Goal: Information Seeking & Learning: Learn about a topic

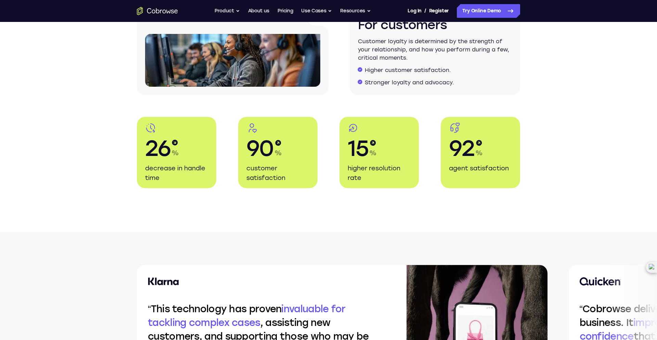
scroll to position [1227, 0]
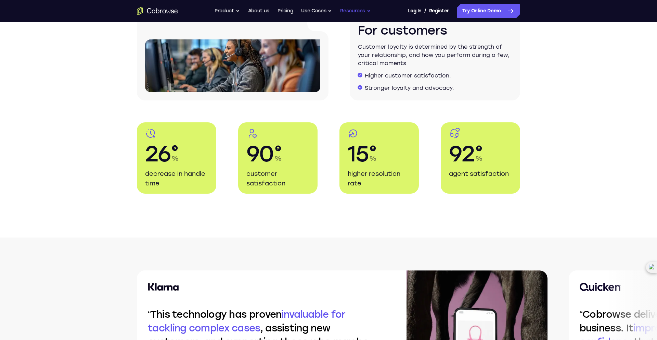
click at [354, 8] on button "Resources" at bounding box center [355, 11] width 31 height 14
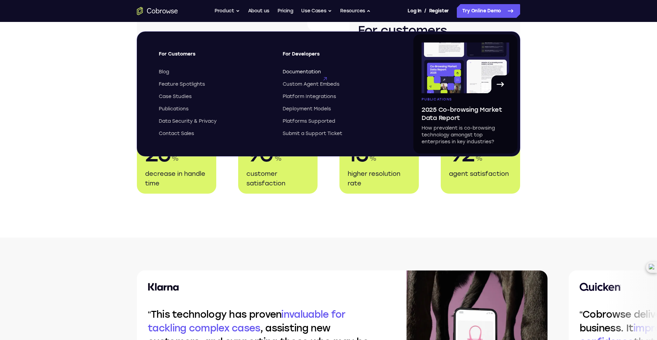
click at [293, 72] on span "Documentation" at bounding box center [302, 71] width 38 height 7
click at [174, 99] on span "Case Studies" at bounding box center [175, 96] width 33 height 7
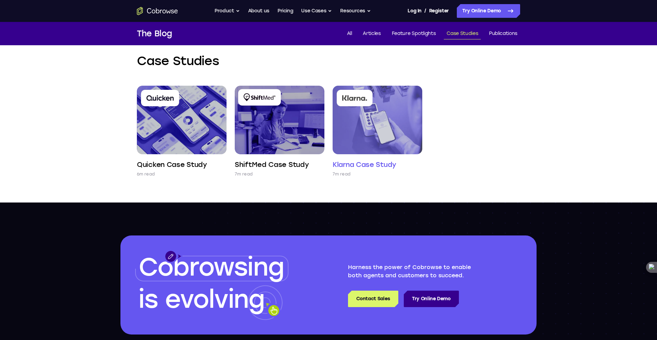
scroll to position [15, 0]
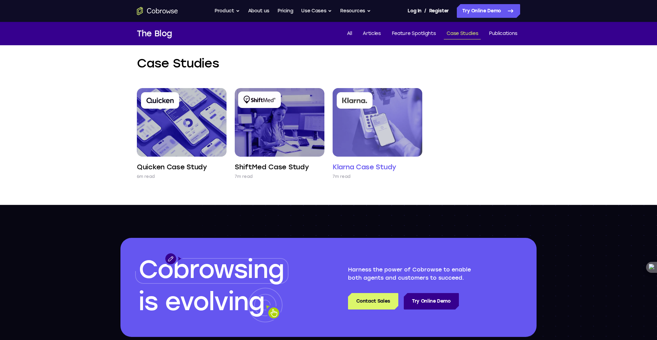
click at [382, 150] on img at bounding box center [378, 122] width 90 height 68
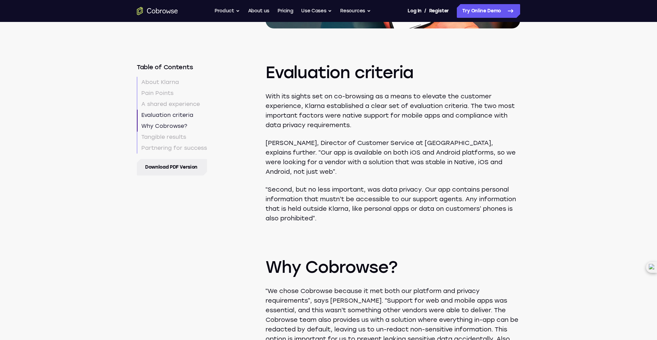
scroll to position [1131, 0]
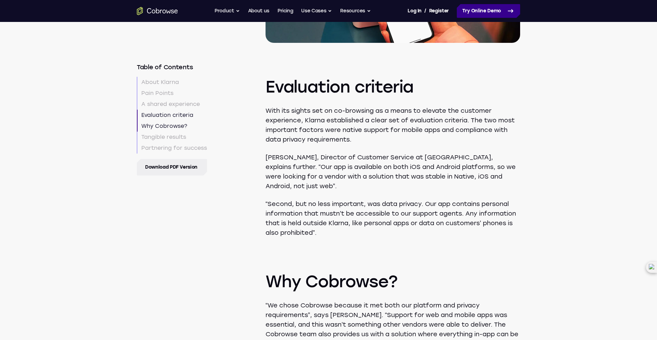
click at [474, 11] on link "Try Online Demo" at bounding box center [488, 11] width 63 height 14
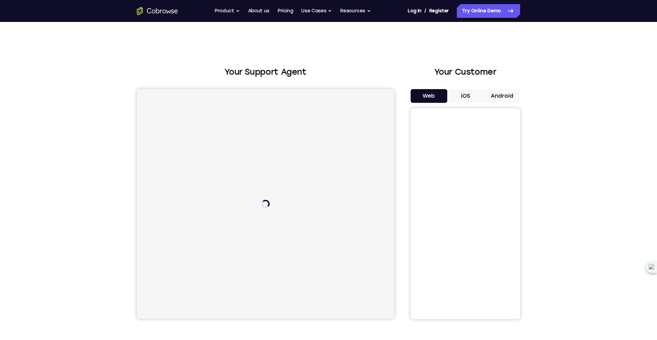
click at [468, 95] on button "iOS" at bounding box center [466, 96] width 37 height 14
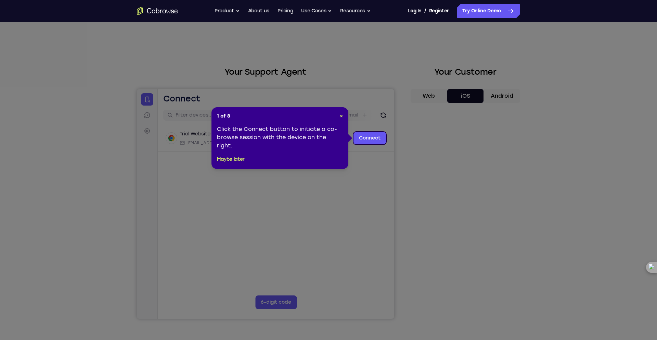
click at [372, 140] on link "Connect" at bounding box center [370, 138] width 33 height 12
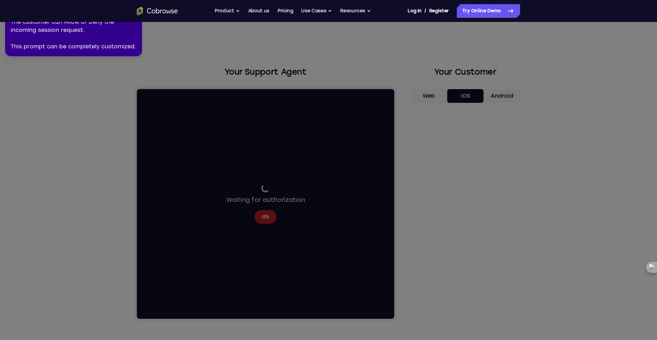
click at [62, 102] on icon at bounding box center [327, 168] width 660 height 342
click at [106, 48] on div "The customer can Allow or Deny the incoming session request. This prompt can be…" at bounding box center [74, 34] width 126 height 33
click at [65, 24] on div "The customer can Allow or Deny the incoming session request. This prompt can be…" at bounding box center [74, 34] width 126 height 33
click at [77, 45] on div "The customer can Allow or Deny the incoming session request. This prompt can be…" at bounding box center [74, 34] width 126 height 33
click at [162, 97] on icon at bounding box center [327, 168] width 660 height 342
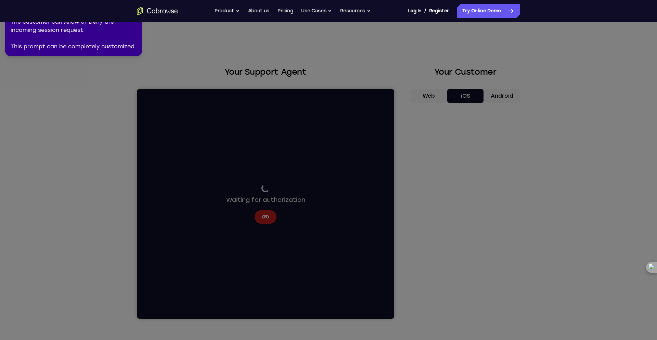
click at [277, 196] on icon at bounding box center [327, 168] width 660 height 342
click at [455, 217] on icon at bounding box center [327, 168] width 660 height 342
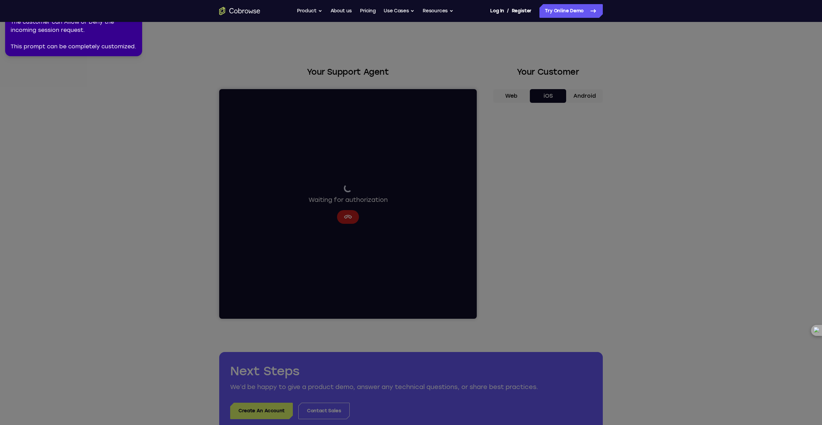
click at [88, 21] on nav "Go back Powerful, Flexible and Trustworthy. Avoid all extra friction for both A…" at bounding box center [411, 11] width 822 height 22
click at [131, 26] on div "The customer can Allow or Deny the incoming session request. This prompt can be…" at bounding box center [74, 34] width 126 height 33
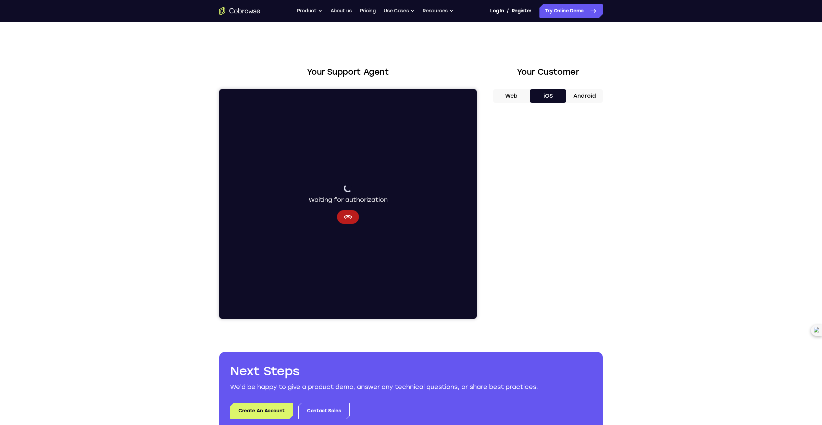
click at [657, 183] on div "Your Support Agent Your Customer Web iOS Android Next Steps We’d be happy to gi…" at bounding box center [411, 248] width 822 height 452
click at [511, 94] on button "Web" at bounding box center [511, 96] width 37 height 14
click at [552, 95] on button "iOS" at bounding box center [548, 96] width 37 height 14
click at [591, 95] on button "Android" at bounding box center [584, 96] width 37 height 14
click at [511, 98] on button "Web" at bounding box center [511, 96] width 37 height 14
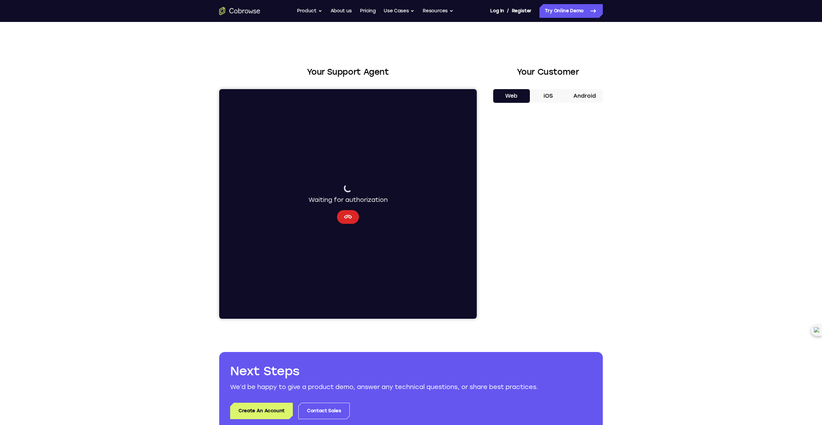
click at [347, 216] on icon "Cancel" at bounding box center [348, 217] width 8 height 8
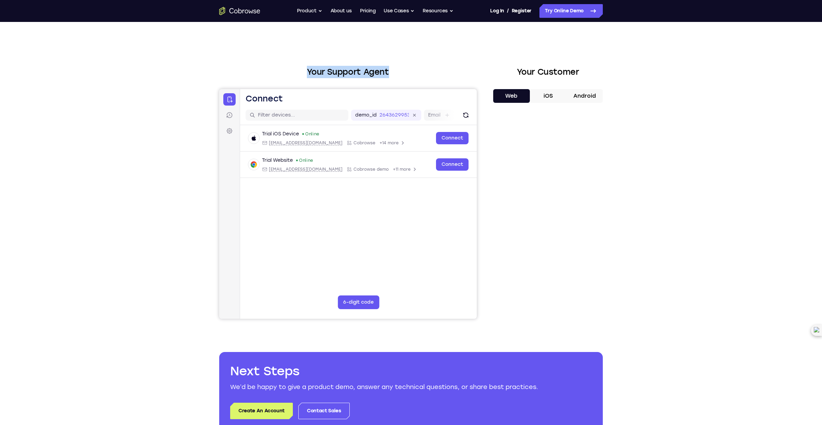
drag, startPoint x: 308, startPoint y: 73, endPoint x: 410, endPoint y: 73, distance: 102.0
click at [410, 73] on h2 "Your Support Agent" at bounding box center [347, 72] width 257 height 12
click at [423, 71] on h2 "Your Support Agent" at bounding box center [347, 72] width 257 height 12
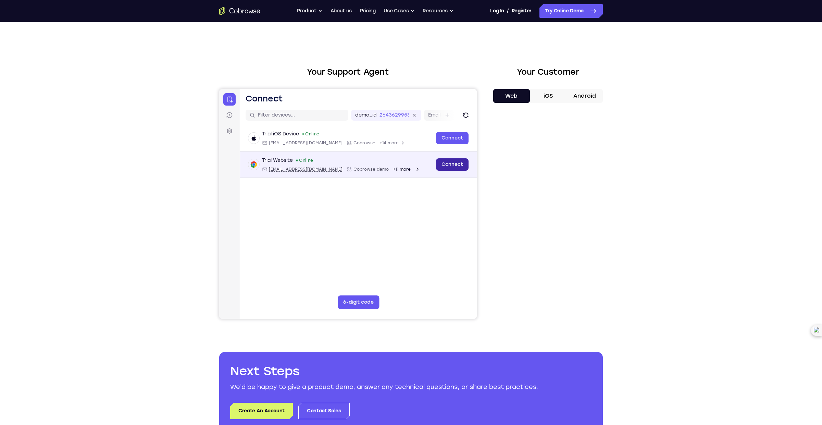
click at [448, 161] on link "Connect" at bounding box center [452, 164] width 33 height 12
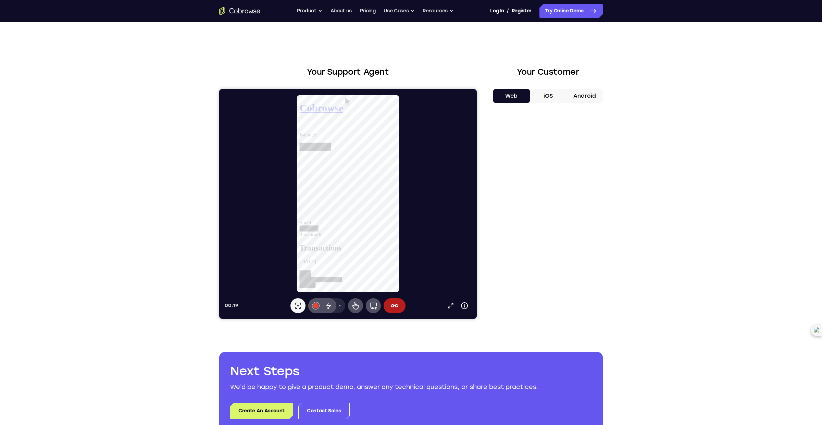
click at [548, 101] on button "iOS" at bounding box center [548, 96] width 37 height 14
click at [582, 95] on button "Android" at bounding box center [584, 96] width 37 height 14
click at [518, 93] on button "Web" at bounding box center [511, 96] width 37 height 14
click at [540, 101] on button "iOS" at bounding box center [548, 96] width 37 height 14
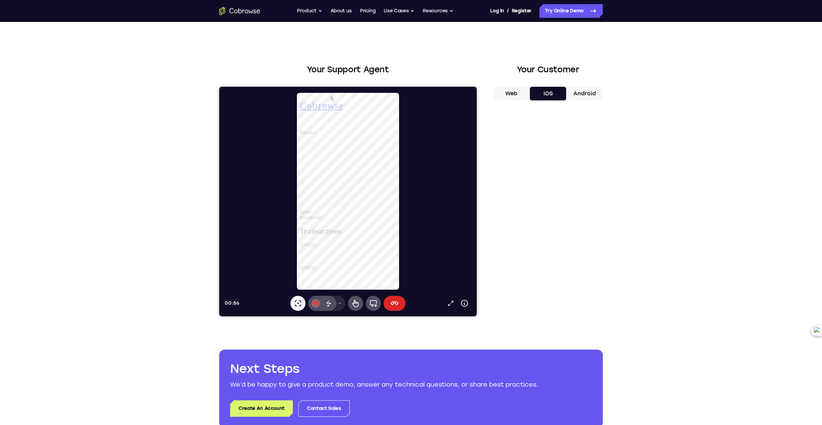
click at [397, 299] on icon at bounding box center [394, 303] width 8 height 8
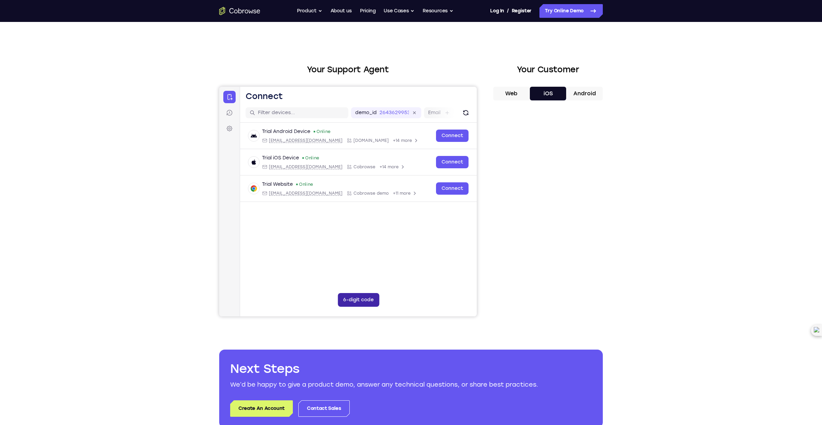
click at [364, 297] on button "6-digit code" at bounding box center [358, 300] width 41 height 14
click at [514, 96] on button "Web" at bounding box center [511, 94] width 37 height 14
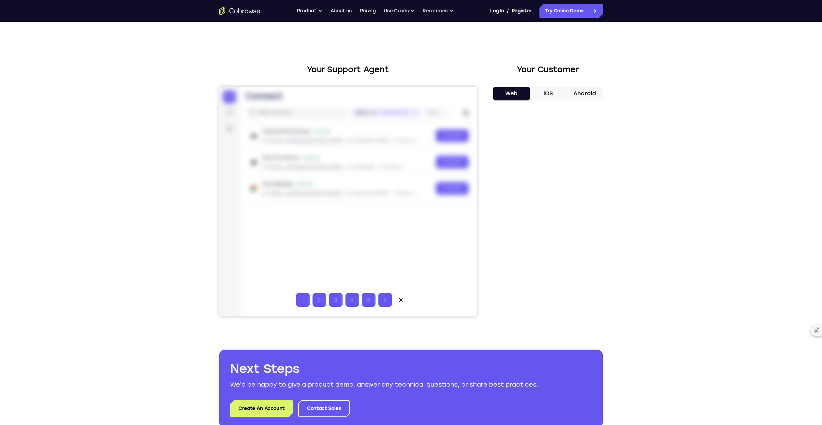
click at [305, 301] on input "Code entry digit 1" at bounding box center [303, 300] width 14 height 14
click at [400, 299] on icon at bounding box center [400, 299] width 3 height 3
click at [362, 302] on button "6-digit code" at bounding box center [358, 300] width 41 height 14
click at [403, 302] on icon at bounding box center [400, 299] width 7 height 7
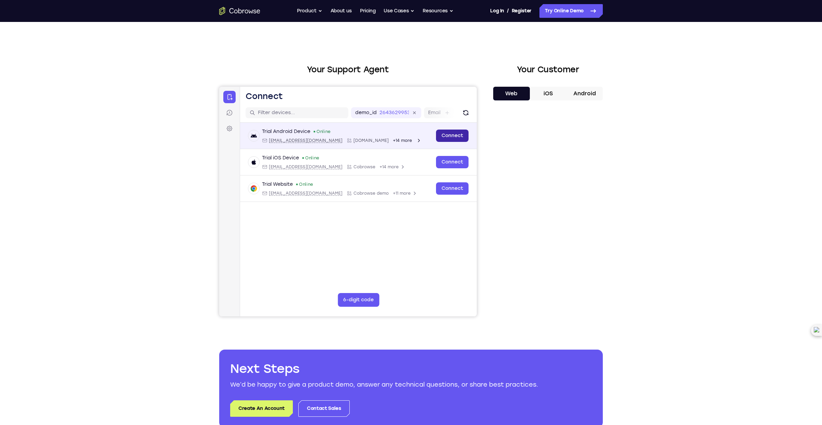
click at [460, 135] on link "Connect" at bounding box center [452, 135] width 33 height 12
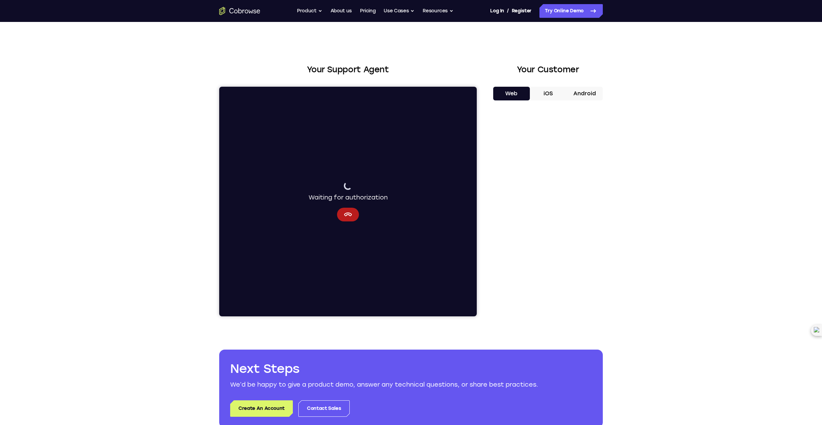
click at [545, 92] on button "iOS" at bounding box center [548, 94] width 37 height 14
click at [588, 92] on button "Android" at bounding box center [584, 94] width 37 height 14
click at [544, 93] on button "iOS" at bounding box center [548, 93] width 37 height 14
click at [516, 89] on button "Web" at bounding box center [511, 93] width 37 height 14
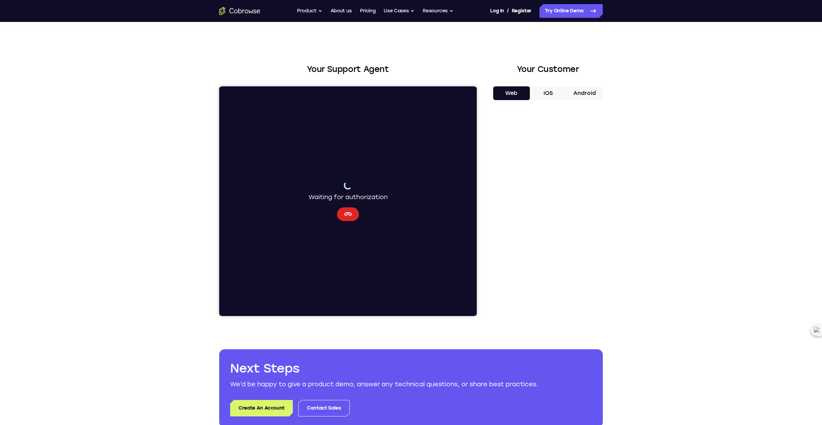
click at [350, 212] on icon "Cancel" at bounding box center [348, 214] width 8 height 8
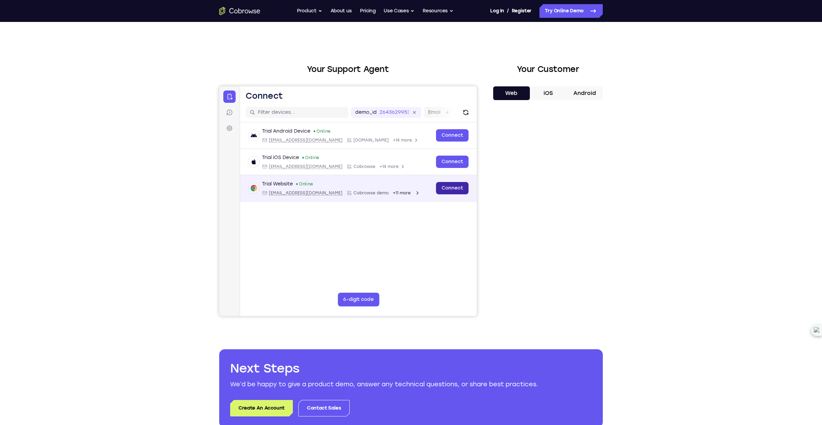
click at [453, 189] on link "Connect" at bounding box center [452, 188] width 33 height 12
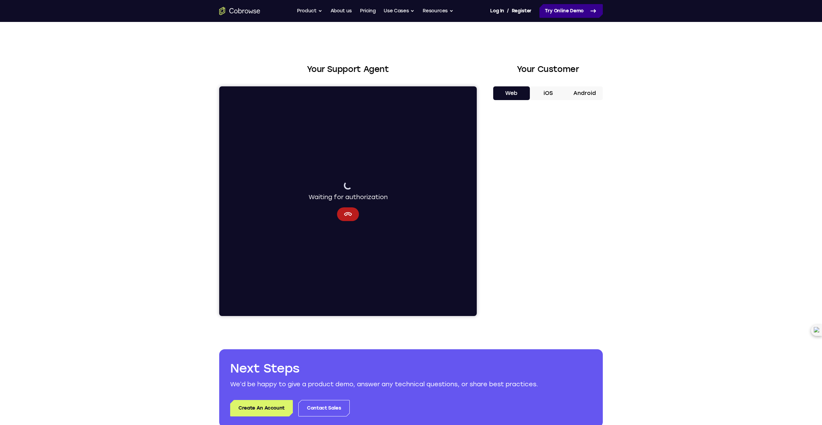
click at [561, 8] on link "Try Online Demo" at bounding box center [570, 11] width 63 height 14
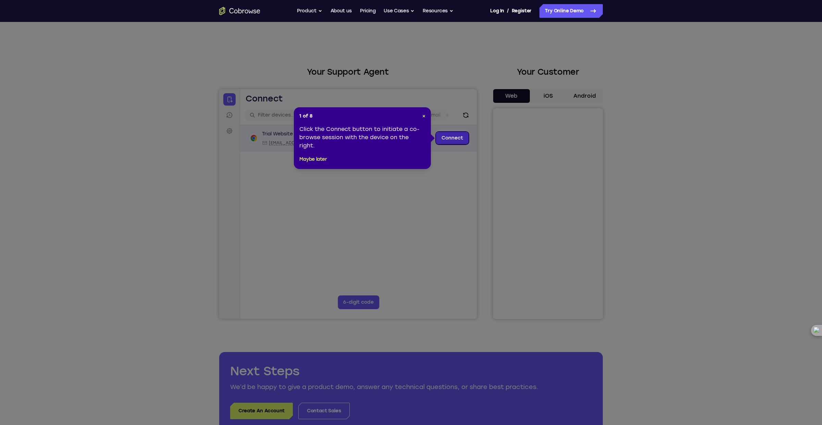
click at [451, 139] on link "Connect" at bounding box center [452, 138] width 33 height 12
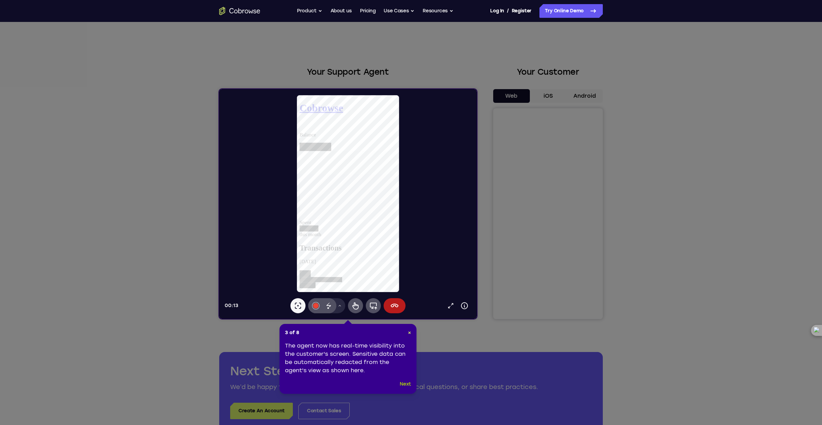
click at [404, 382] on button "Next" at bounding box center [405, 384] width 11 height 8
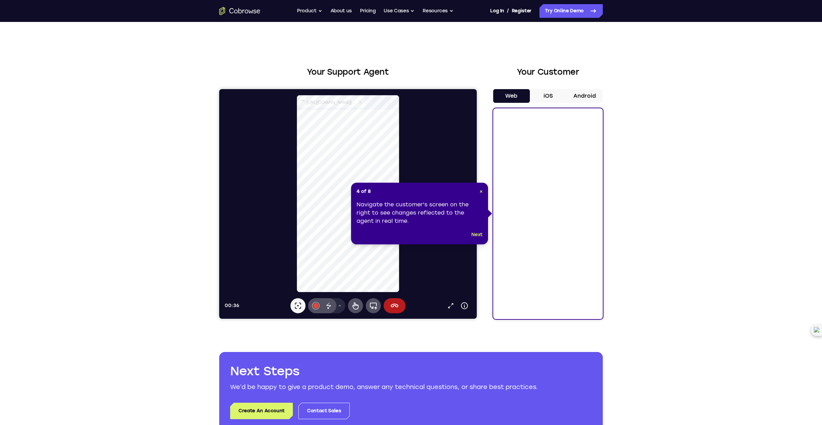
select select "1"
click at [476, 234] on button "Next" at bounding box center [476, 234] width 11 height 8
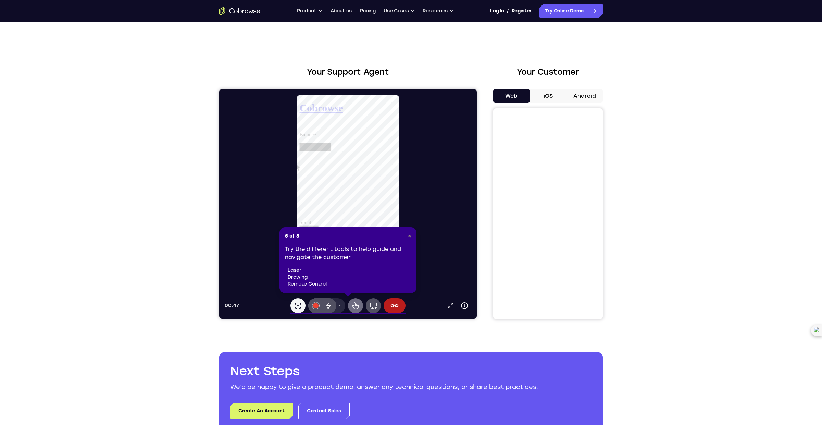
click at [353, 305] on icon at bounding box center [355, 305] width 8 height 8
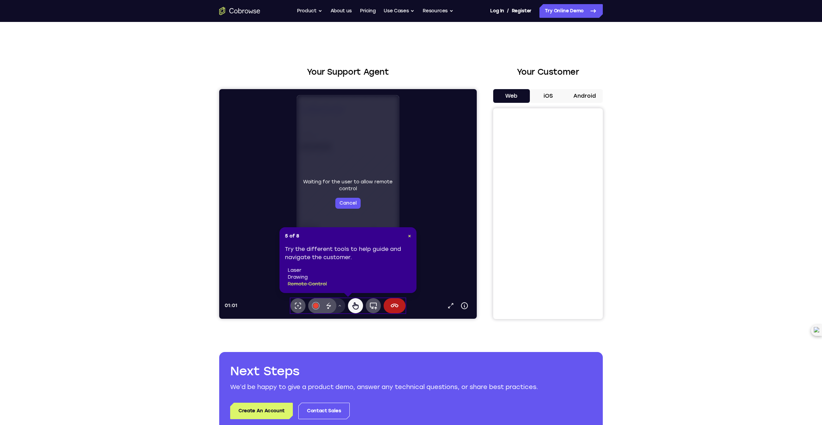
click at [297, 269] on li "laser" at bounding box center [349, 270] width 123 height 7
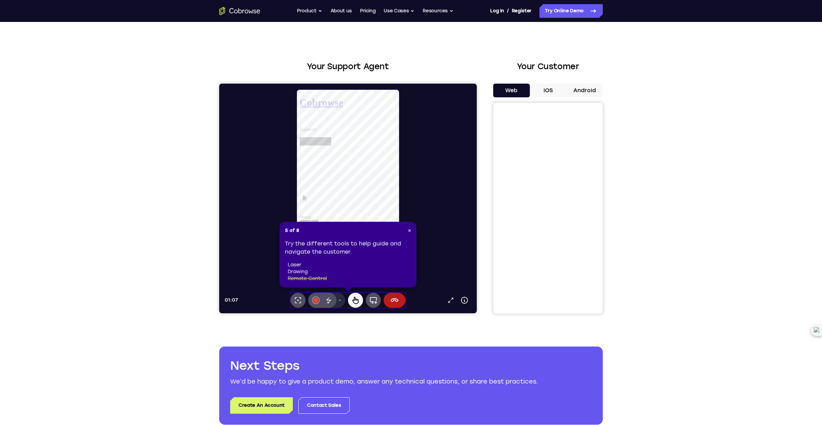
click at [294, 276] on li "remote control" at bounding box center [349, 278] width 123 height 7
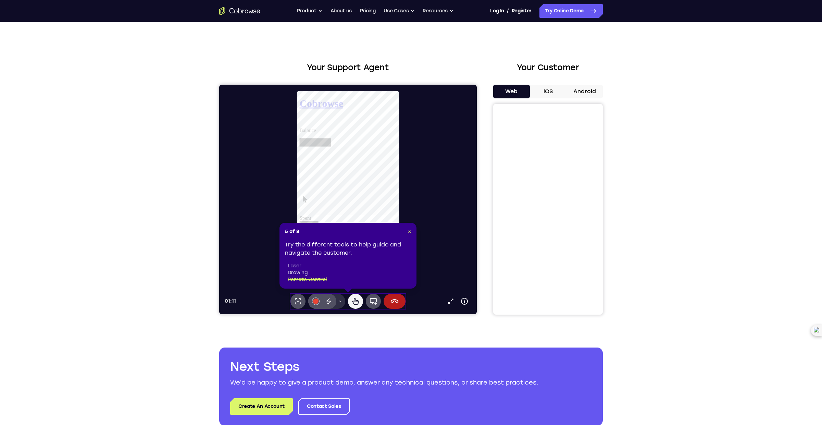
click at [339, 302] on icon at bounding box center [340, 301] width 4 height 4
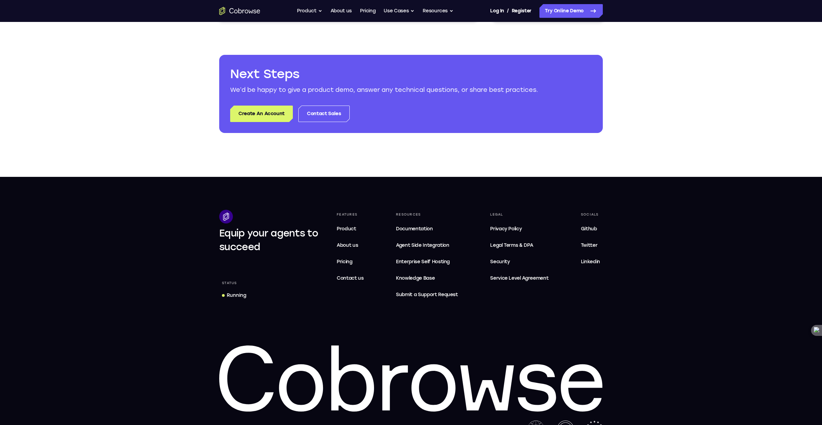
scroll to position [0, 0]
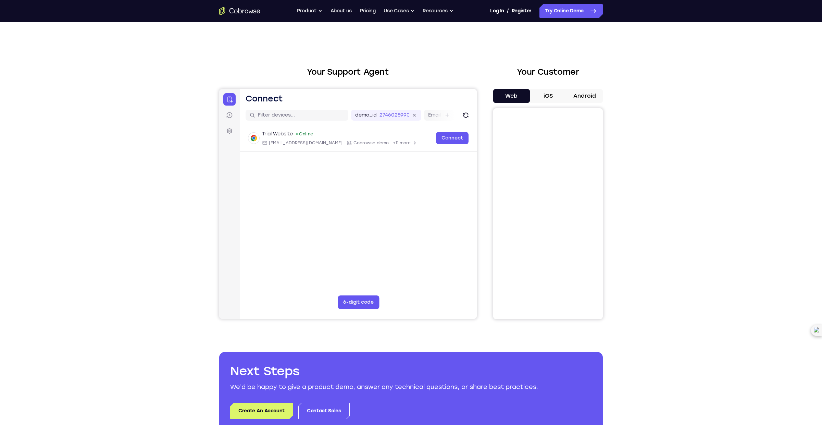
click at [339, 98] on header "Open main menu Connect" at bounding box center [358, 97] width 237 height 16
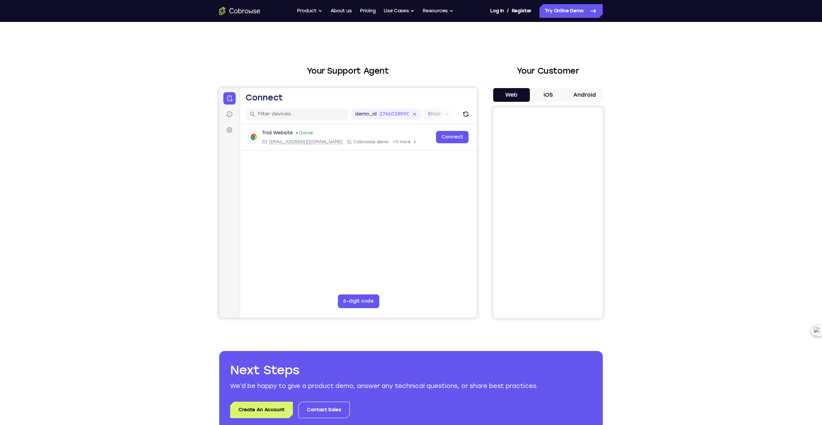
click at [615, 242] on div "Your Support Agent Your Customer Web iOS Android Next Steps We’d be happy to gi…" at bounding box center [411, 247] width 438 height 452
click at [576, 9] on link "Try Online Demo" at bounding box center [570, 11] width 63 height 14
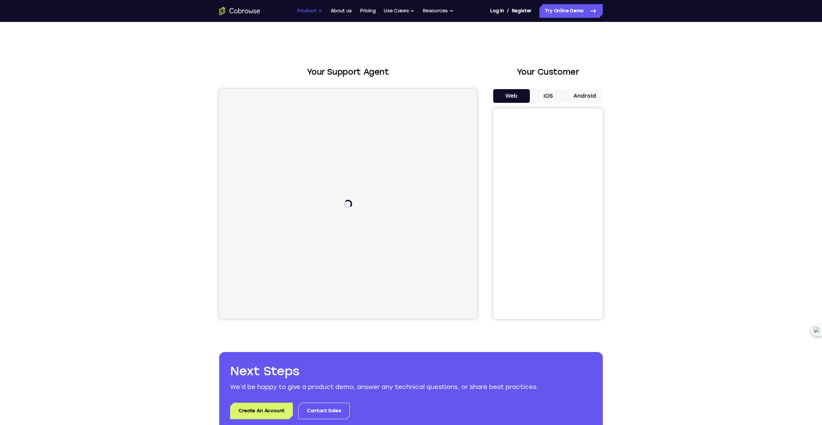
click at [318, 10] on button "Product" at bounding box center [309, 11] width 25 height 14
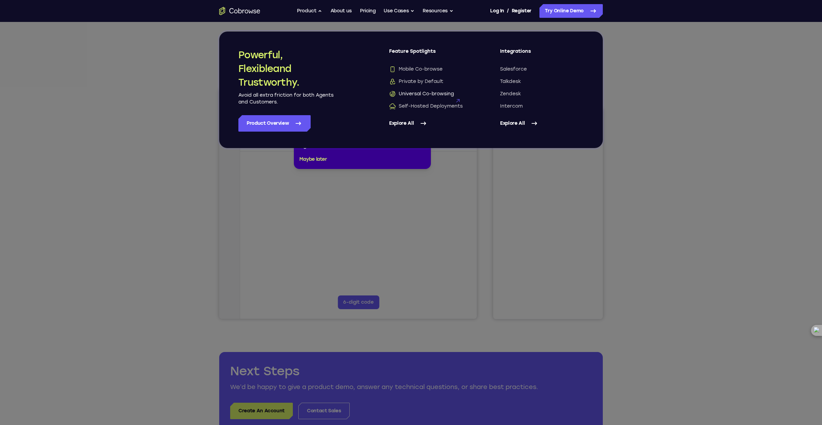
click at [421, 93] on span "Universal Co-browsing" at bounding box center [421, 93] width 65 height 7
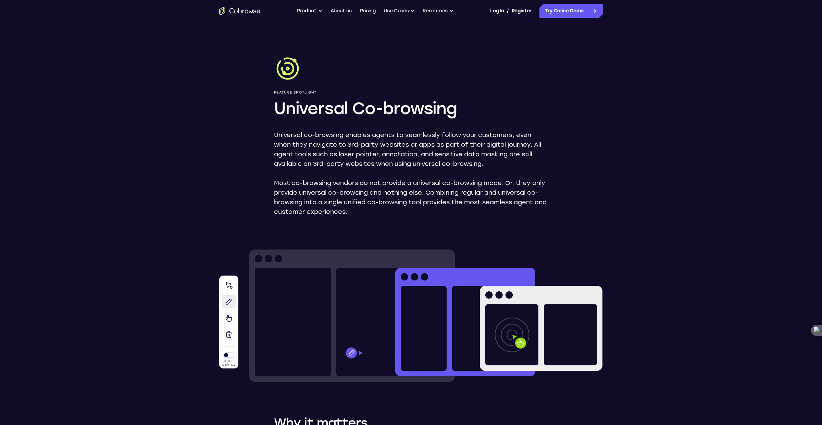
click at [456, 13] on div "Go back Powerful, Flexible and Trustworthy. Avoid all extra friction for both A…" at bounding box center [411, 11] width 438 height 14
click at [451, 12] on button "Resources" at bounding box center [438, 11] width 31 height 14
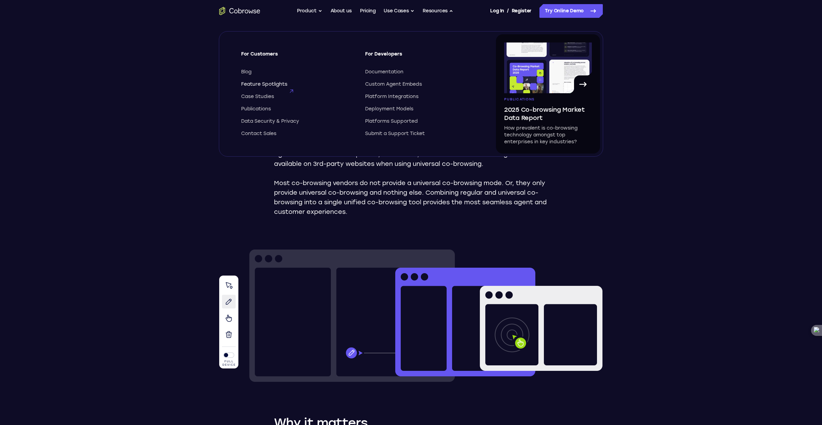
click at [260, 84] on span "Feature Spotlights" at bounding box center [264, 84] width 46 height 7
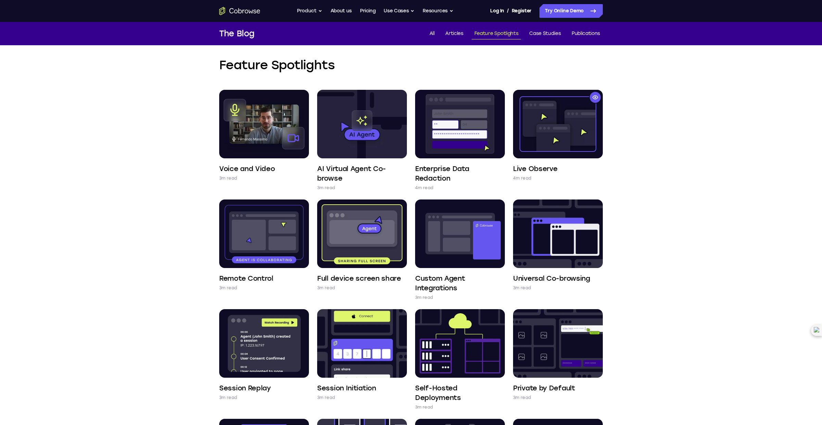
scroll to position [15, 0]
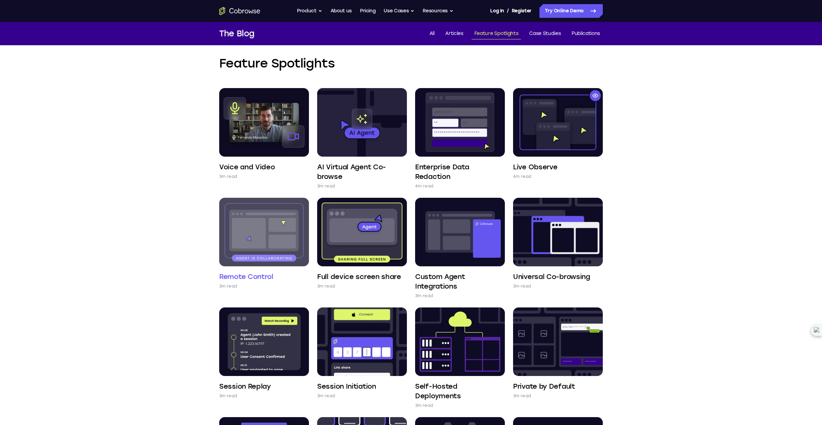
click at [256, 234] on img at bounding box center [264, 232] width 90 height 68
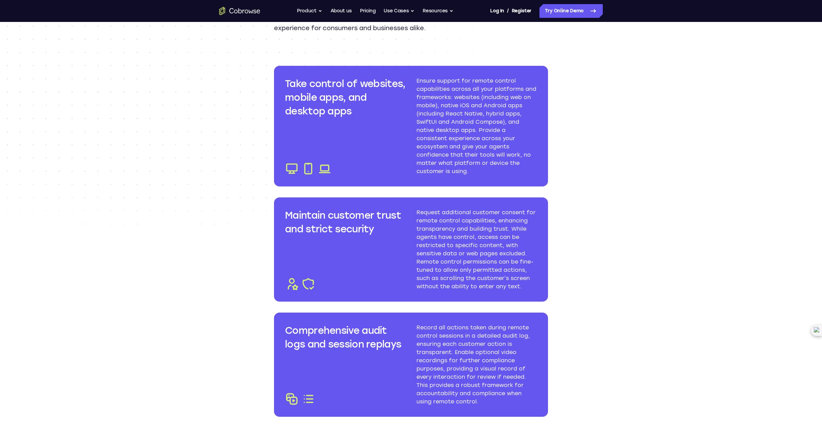
scroll to position [801, 0]
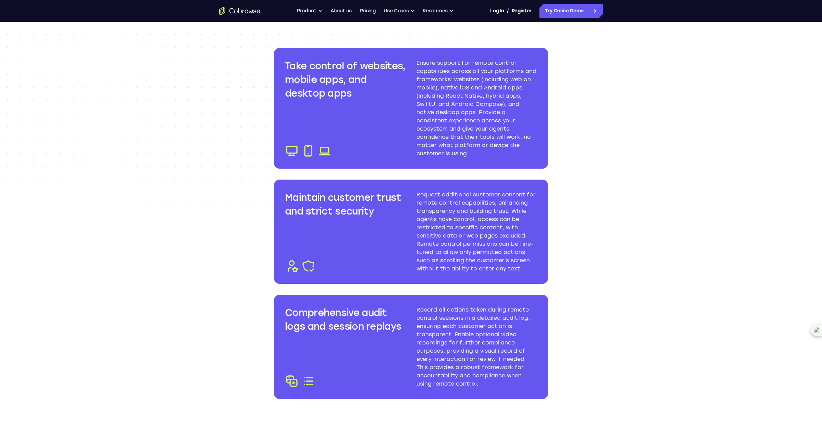
click at [339, 205] on h3 "Maintain customer trust and strict security" at bounding box center [345, 203] width 121 height 27
